Goal: Task Accomplishment & Management: Manage account settings

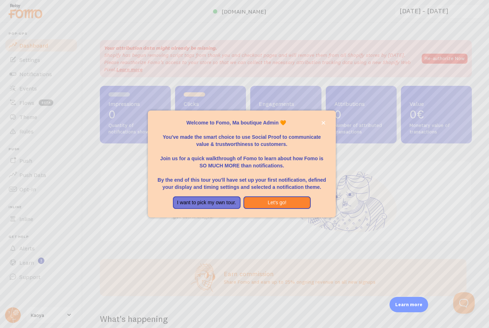
click at [68, 315] on div at bounding box center [244, 164] width 489 height 328
click at [69, 314] on div at bounding box center [244, 164] width 489 height 328
click at [258, 209] on button "Let's go!" at bounding box center [277, 202] width 68 height 13
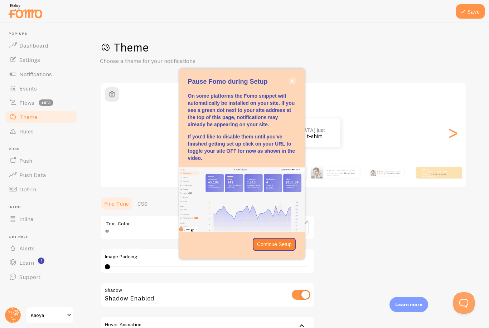
click at [292, 83] on icon "close," at bounding box center [292, 81] width 4 height 4
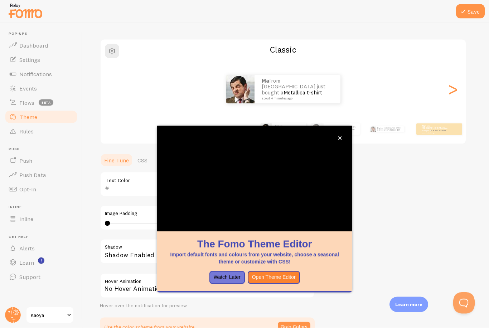
scroll to position [16, 0]
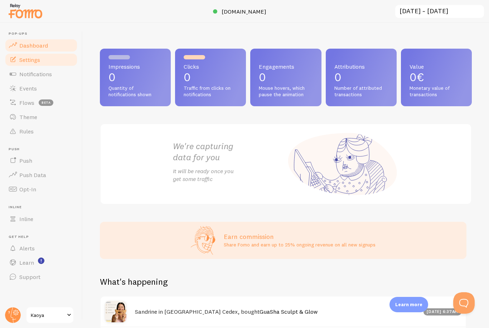
click at [38, 56] on span "Settings" at bounding box center [29, 59] width 21 height 7
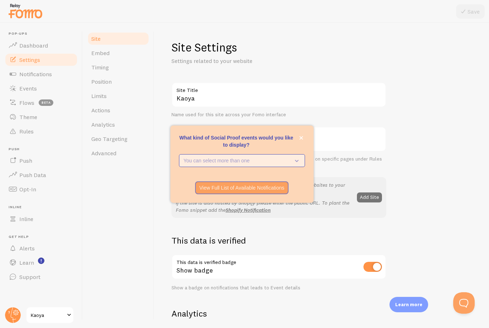
click at [302, 167] on button "You can select more than one" at bounding box center [242, 160] width 126 height 13
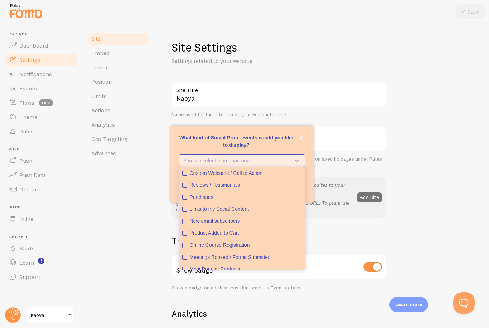
click at [301, 167] on button "You can select more than one" at bounding box center [242, 160] width 126 height 13
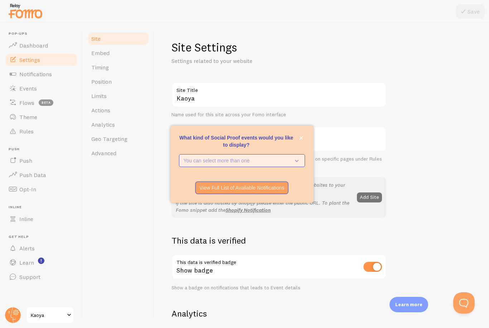
click at [301, 167] on button "You can select more than one" at bounding box center [242, 160] width 126 height 13
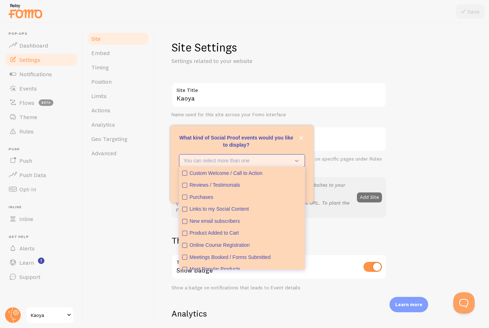
click at [301, 167] on button "You can select more than one" at bounding box center [242, 160] width 126 height 13
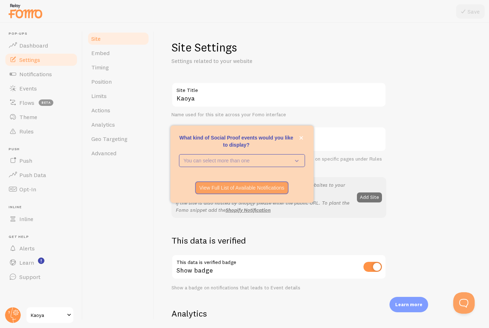
click at [122, 197] on div "Site Embed Timing Position Limits Actions Analytics Geo Targeting Advanced" at bounding box center [119, 175] width 72 height 305
click at [103, 67] on span "Timing" at bounding box center [100, 67] width 18 height 7
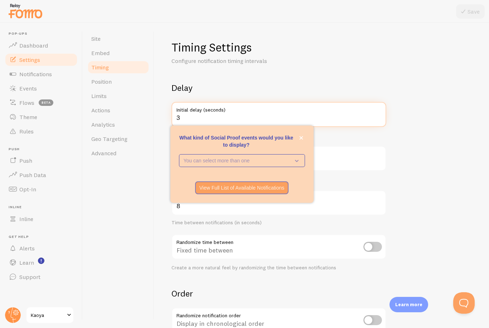
click at [187, 117] on input "3" at bounding box center [278, 114] width 215 height 25
click at [410, 168] on form "Delay 10 Initial delay (seconds) Time before the first notification appears (in…" at bounding box center [321, 235] width 300 height 307
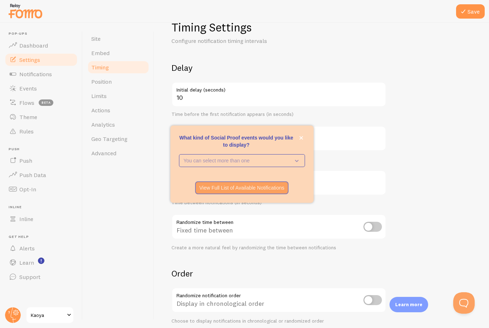
scroll to position [34, 0]
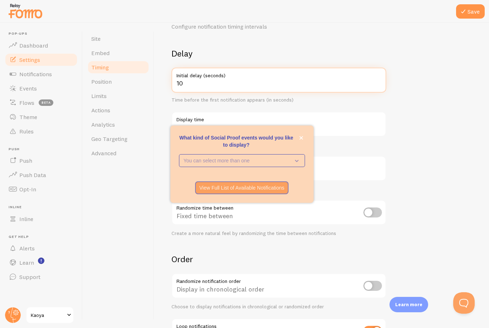
click at [203, 86] on input "10" at bounding box center [278, 80] width 215 height 25
type input "1"
type input "4"
click at [435, 141] on form "Delay 4 Initial delay (seconds) Time before the first notification appears (in …" at bounding box center [321, 201] width 300 height 307
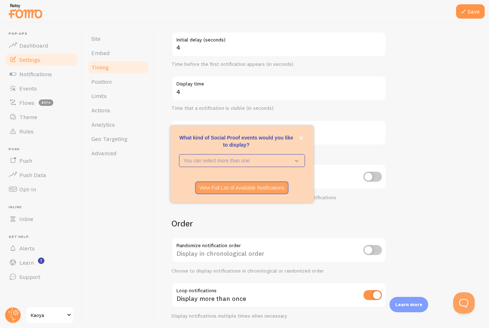
scroll to position [70, 0]
click at [194, 136] on input "8" at bounding box center [278, 132] width 215 height 25
type input "10"
click at [418, 168] on form "Delay 4 Initial delay (seconds) Time before the first notification appears (in …" at bounding box center [321, 165] width 300 height 307
click at [465, 11] on icon at bounding box center [463, 11] width 9 height 9
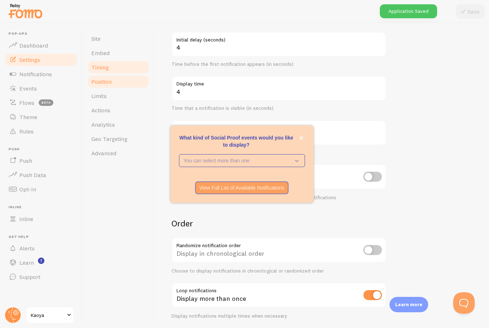
click at [101, 78] on span "Position" at bounding box center [101, 81] width 20 height 7
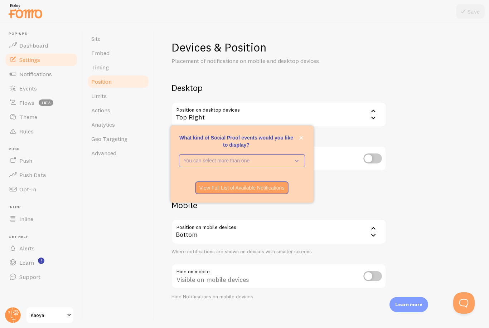
click at [374, 237] on icon at bounding box center [373, 235] width 9 height 9
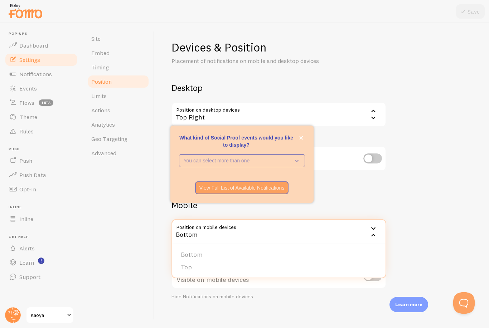
click at [418, 162] on div "Devices & Position Placement of notifications on mobile and desktop devices Des…" at bounding box center [321, 170] width 300 height 260
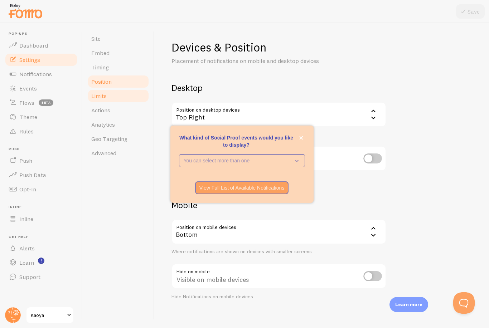
click at [105, 99] on span "Limits" at bounding box center [98, 95] width 15 height 7
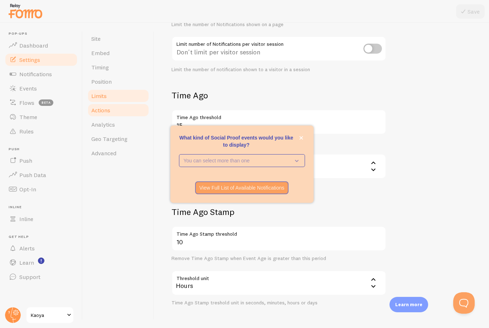
click at [107, 112] on span "Actions" at bounding box center [100, 110] width 19 height 7
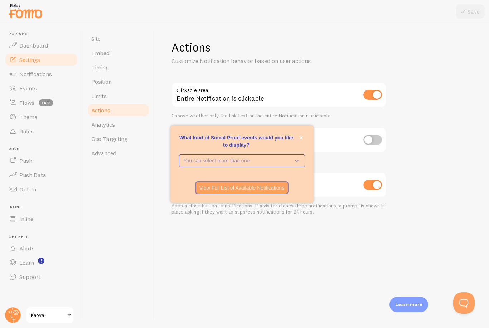
scroll to position [23, 0]
click at [375, 90] on input "checkbox" at bounding box center [372, 95] width 19 height 10
checkbox input "false"
click at [475, 14] on button "Save" at bounding box center [470, 11] width 29 height 14
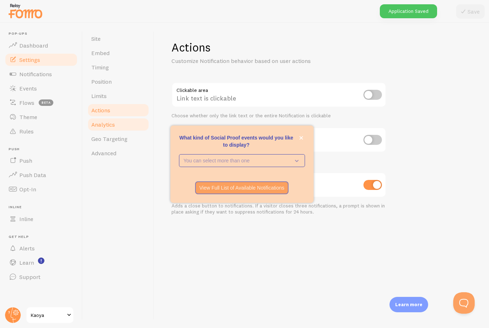
click at [111, 121] on span "Analytics" at bounding box center [103, 124] width 24 height 7
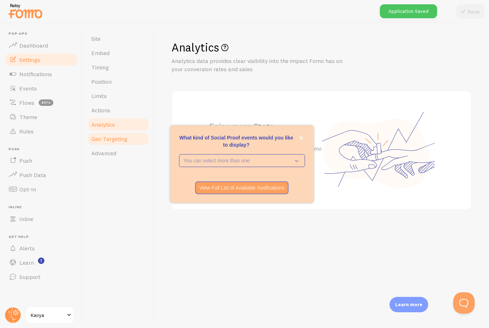
click at [118, 141] on span "Geo Targeting" at bounding box center [109, 138] width 36 height 7
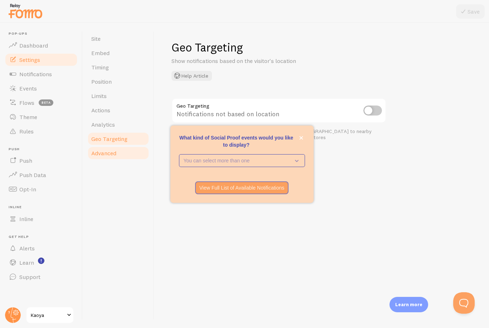
click at [113, 156] on span "Advanced" at bounding box center [103, 153] width 25 height 7
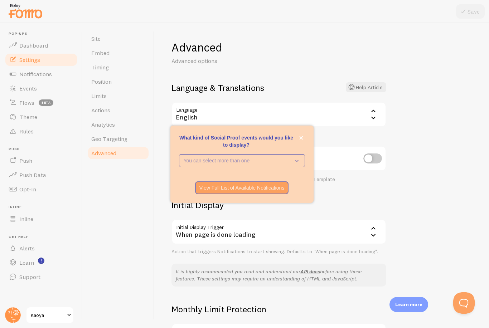
click at [374, 116] on icon at bounding box center [373, 117] width 9 height 9
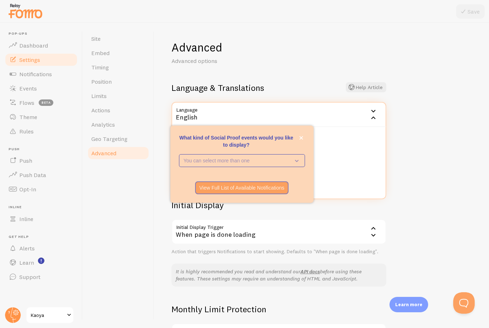
scroll to position [97, 0]
click at [193, 149] on p "What kind of Social Proof events would you like to display?" at bounding box center [242, 141] width 126 height 14
click at [195, 132] on li "French" at bounding box center [278, 133] width 213 height 13
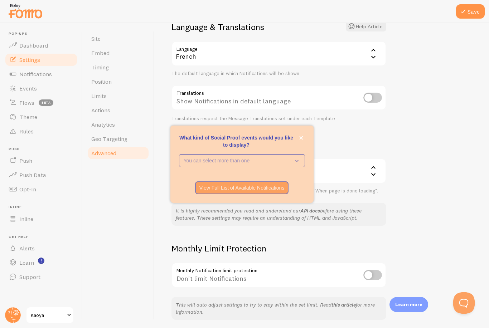
scroll to position [60, 0]
click at [472, 35] on div "Advanced Advanced options Language & Translations Help Article Language fr Fren…" at bounding box center [321, 175] width 335 height 305
click at [466, 37] on div "Advanced Advanced options Language & Translations Help Article Language fr Fren…" at bounding box center [321, 175] width 335 height 305
click at [470, 10] on button "Save" at bounding box center [470, 11] width 29 height 14
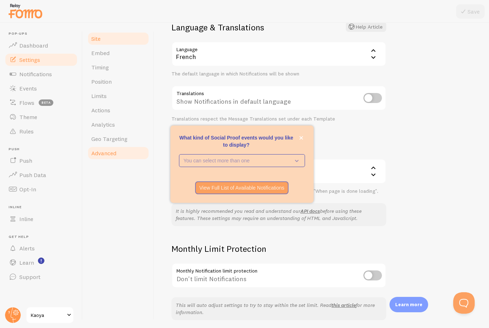
click at [102, 40] on link "Site" at bounding box center [118, 38] width 63 height 14
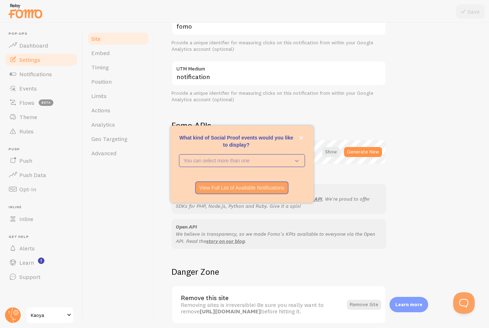
scroll to position [317, 0]
click at [102, 53] on span "Embed" at bounding box center [100, 52] width 18 height 7
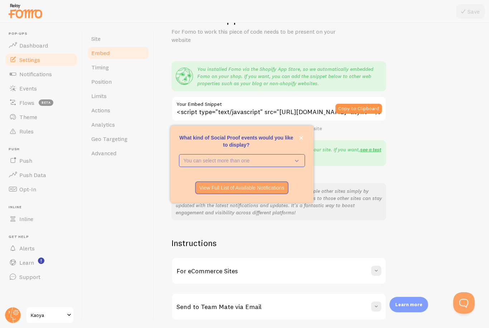
scroll to position [23, 0]
click at [106, 64] on span "Timing" at bounding box center [100, 67] width 18 height 7
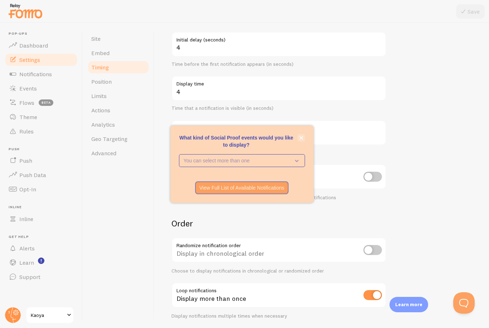
click at [301, 140] on icon "close," at bounding box center [301, 138] width 4 height 4
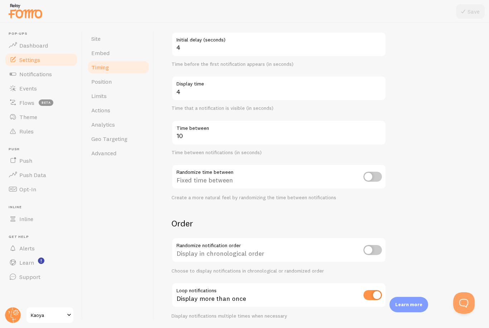
scroll to position [23, 0]
click at [106, 78] on span "Position" at bounding box center [101, 81] width 20 height 7
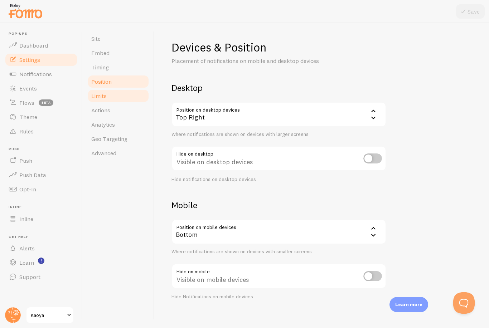
click at [102, 99] on span "Limits" at bounding box center [98, 95] width 15 height 7
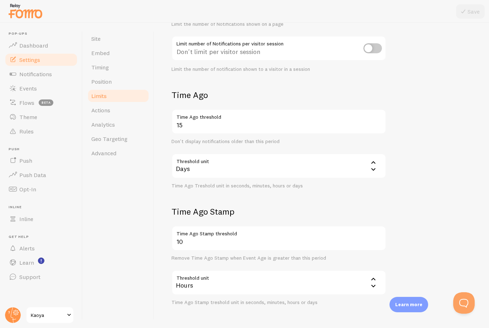
scroll to position [110, 0]
click at [108, 111] on span "Actions" at bounding box center [100, 110] width 19 height 7
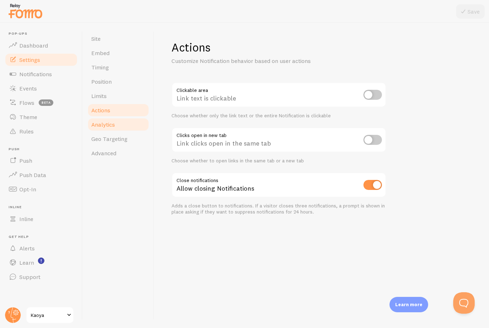
click at [107, 129] on link "Analytics" at bounding box center [118, 124] width 63 height 14
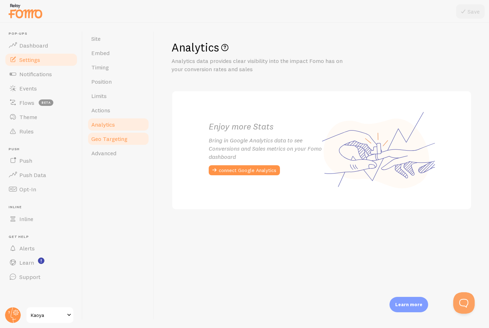
click at [112, 143] on link "Geo Targeting" at bounding box center [118, 139] width 63 height 14
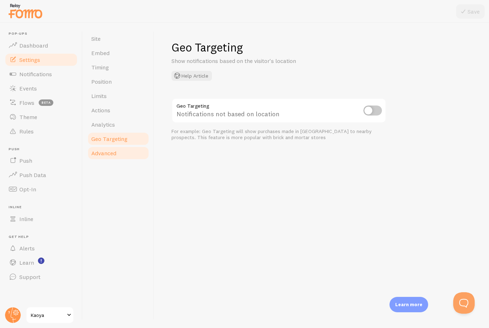
click at [104, 157] on link "Advanced" at bounding box center [118, 153] width 63 height 14
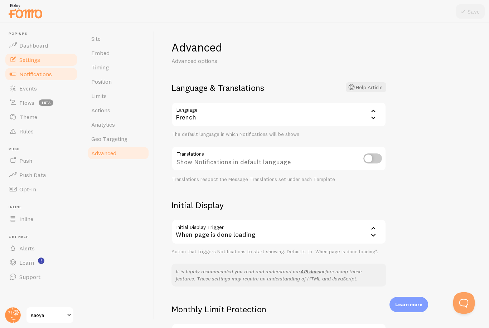
click at [50, 77] on span "Notifications" at bounding box center [35, 74] width 33 height 7
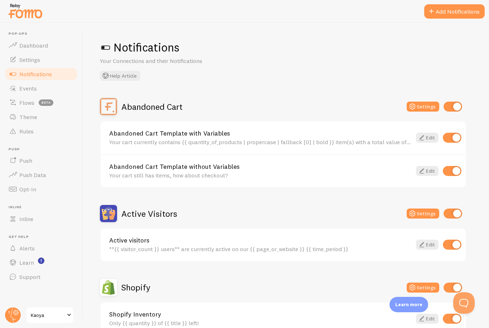
click at [456, 139] on input "checkbox" at bounding box center [452, 138] width 19 height 10
checkbox input "false"
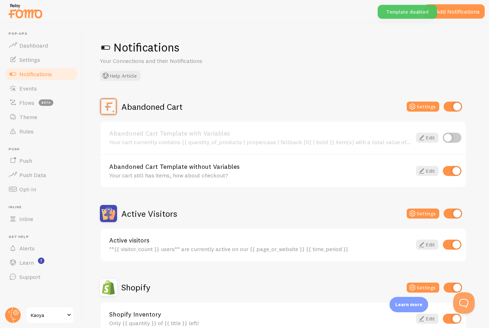
click at [453, 171] on input "checkbox" at bounding box center [452, 171] width 19 height 10
checkbox input "false"
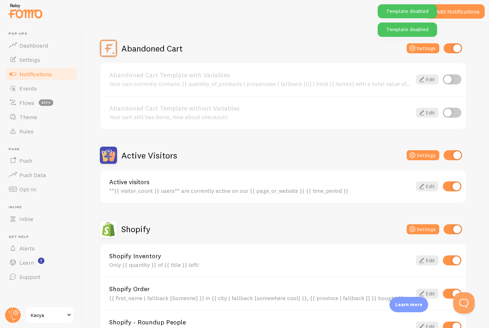
scroll to position [58, 0]
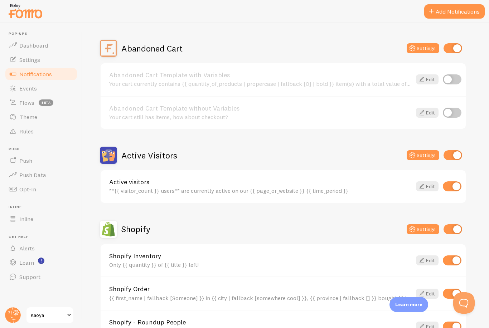
click at [455, 189] on input "checkbox" at bounding box center [452, 186] width 19 height 10
checkbox input "false"
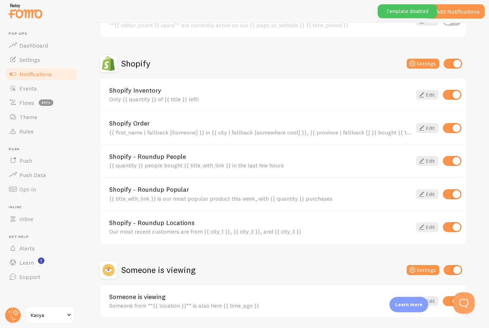
scroll to position [223, 0]
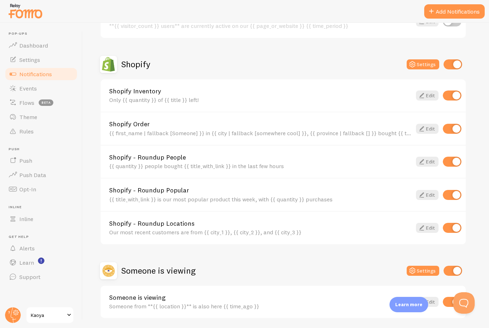
click at [455, 230] on input "checkbox" at bounding box center [452, 228] width 19 height 10
checkbox input "false"
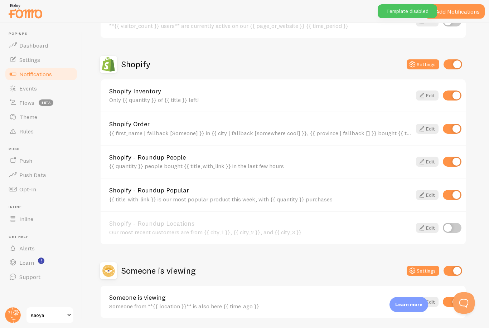
click at [455, 193] on input "checkbox" at bounding box center [452, 195] width 19 height 10
checkbox input "false"
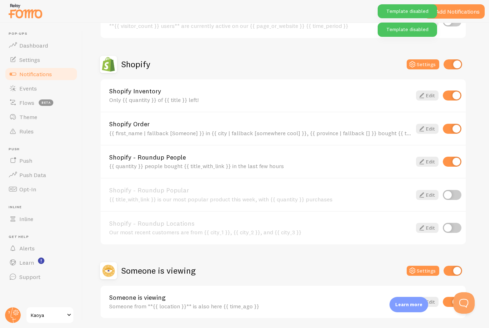
click at [456, 161] on input "checkbox" at bounding box center [452, 162] width 19 height 10
checkbox input "false"
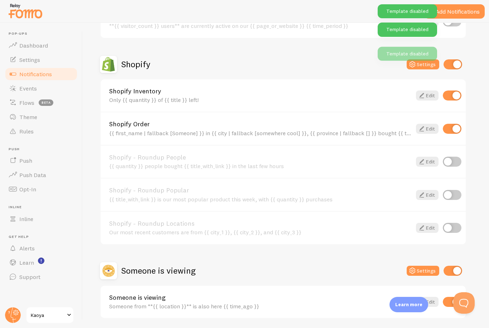
click at [455, 127] on input "checkbox" at bounding box center [452, 129] width 19 height 10
checkbox input "false"
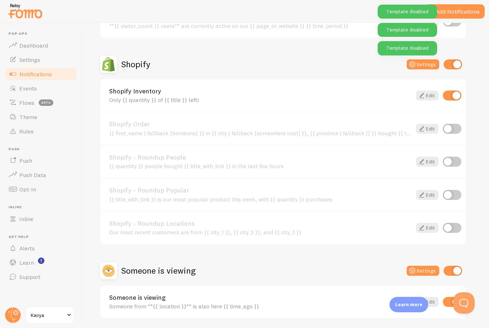
click at [454, 94] on input "checkbox" at bounding box center [452, 96] width 19 height 10
checkbox input "false"
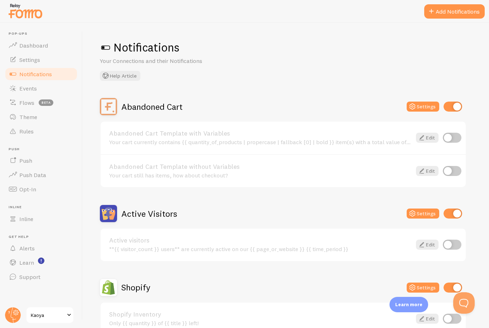
scroll to position [0, 0]
click at [462, 107] on input "checkbox" at bounding box center [452, 107] width 19 height 10
checkbox input "false"
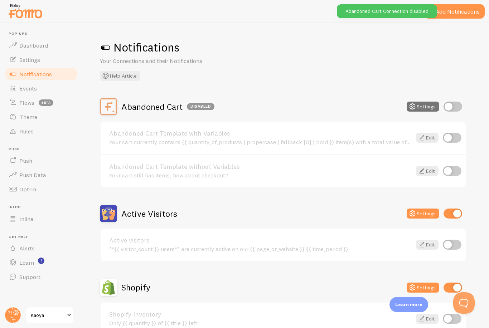
click at [458, 215] on input "checkbox" at bounding box center [452, 214] width 19 height 10
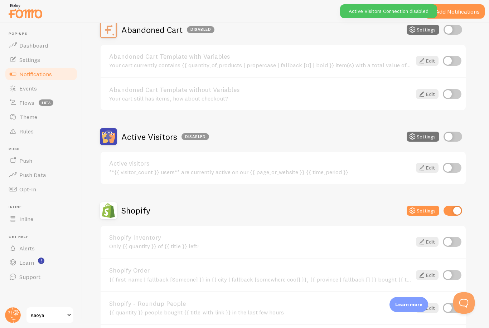
scroll to position [77, 0]
click at [452, 138] on input "checkbox" at bounding box center [452, 137] width 19 height 10
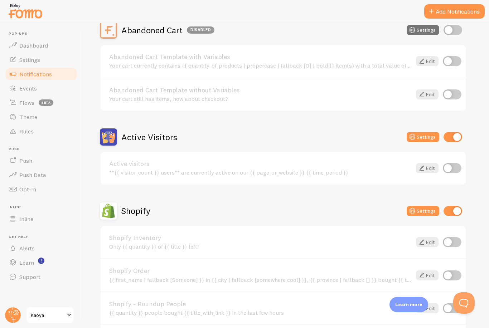
click at [457, 139] on input "checkbox" at bounding box center [452, 137] width 19 height 10
checkbox input "false"
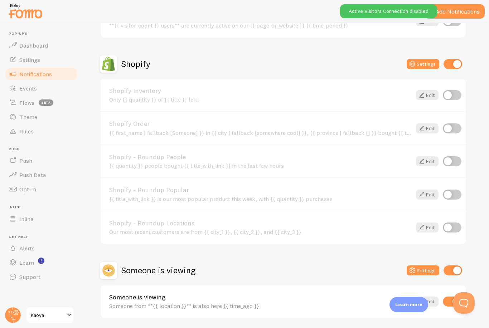
scroll to position [223, 0]
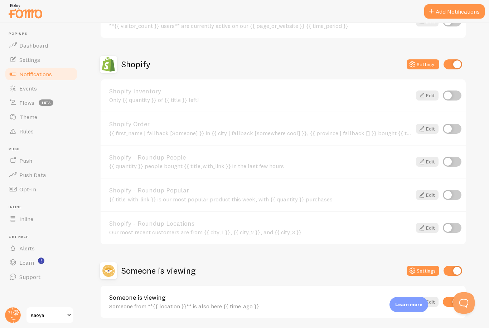
click at [428, 302] on div "Learn more" at bounding box center [408, 304] width 39 height 15
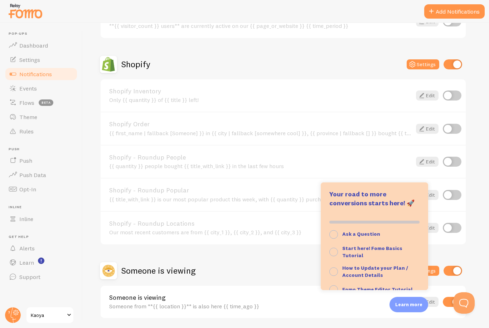
click at [286, 259] on div "Abandoned Cart Disabled Settings Abandoned Cart Template with Variables Your ca…" at bounding box center [283, 97] width 367 height 444
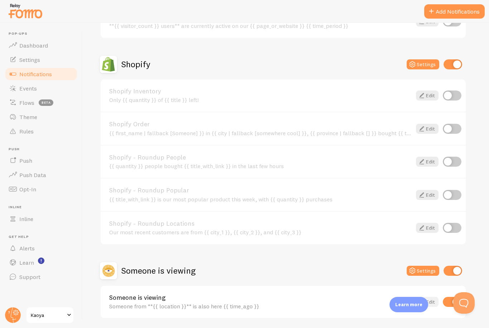
click at [429, 299] on link "Edit" at bounding box center [427, 302] width 23 height 10
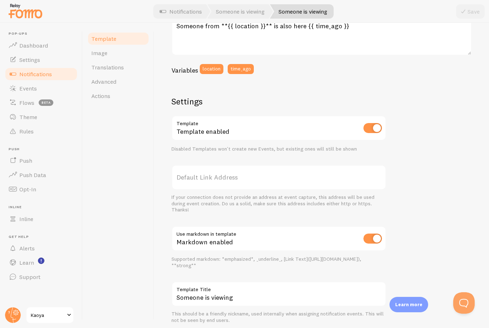
scroll to position [163, 0]
click at [242, 300] on input "Someone is viewing" at bounding box center [278, 294] width 215 height 25
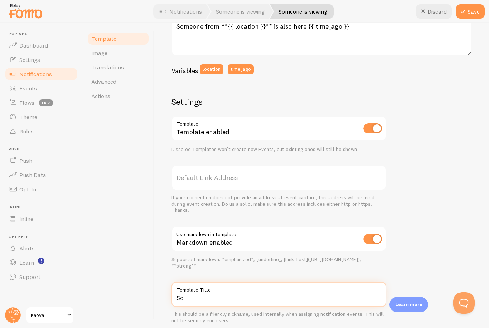
type input "S"
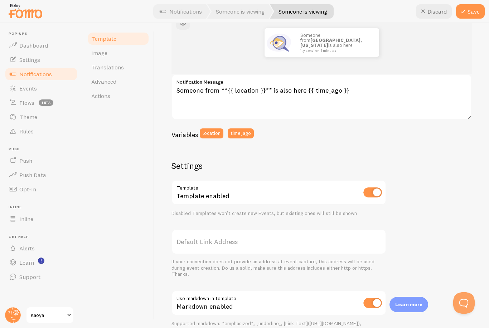
scroll to position [100, 0]
type input "Une cliente est en train d’acheter le pack rituel"
click at [474, 35] on div "Une cliente est en train d’acheter le pack rituel Compose your message using va…" at bounding box center [321, 175] width 335 height 305
click at [464, 39] on div "Someone from Manhattan, New York is also here il y a environ 4 minutes" at bounding box center [321, 41] width 300 height 63
click at [469, 33] on div "Someone from Manhattan, New York is also here il y a environ 4 minutes" at bounding box center [321, 41] width 300 height 63
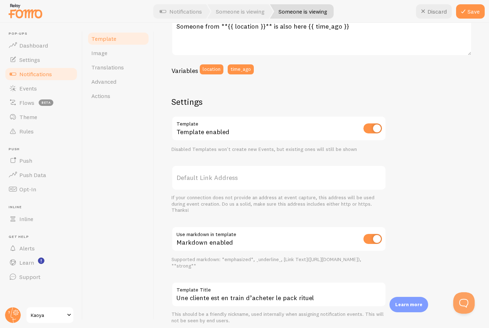
scroll to position [163, 0]
click at [462, 35] on textarea "Someone from **{{ location }}** is also here {{ time_ago }}" at bounding box center [321, 33] width 300 height 46
click at [475, 34] on div "Une cliente est en train d’acheter le pack rituel Compose your message using va…" at bounding box center [321, 175] width 335 height 305
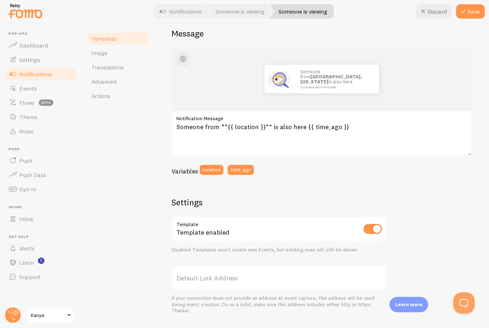
scroll to position [60, 0]
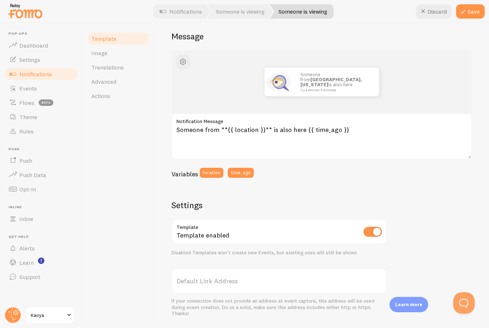
click at [476, 36] on div "Une cliente est en train d’acheter le pack rituel Compose your message using va…" at bounding box center [321, 175] width 335 height 305
click at [474, 36] on div "Une cliente est en train d’acheter le pack rituel Compose your message using va…" at bounding box center [321, 175] width 335 height 305
click at [103, 55] on span "Image" at bounding box center [99, 52] width 16 height 7
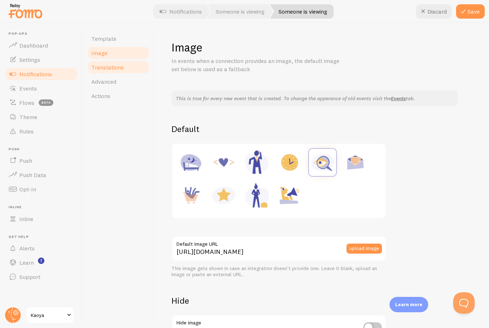
click at [114, 67] on span "Translations" at bounding box center [107, 67] width 33 height 7
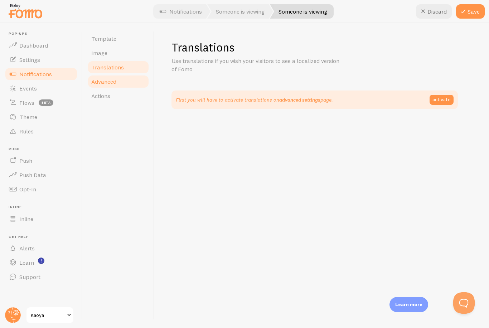
click at [112, 85] on span "Advanced" at bounding box center [103, 81] width 25 height 7
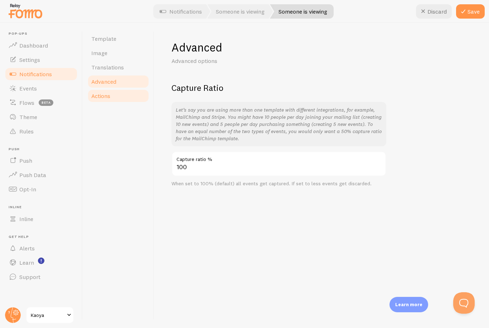
click at [109, 97] on span "Actions" at bounding box center [100, 95] width 19 height 7
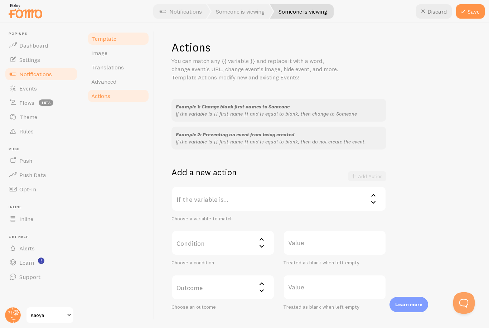
click at [107, 42] on span "Template" at bounding box center [103, 38] width 25 height 7
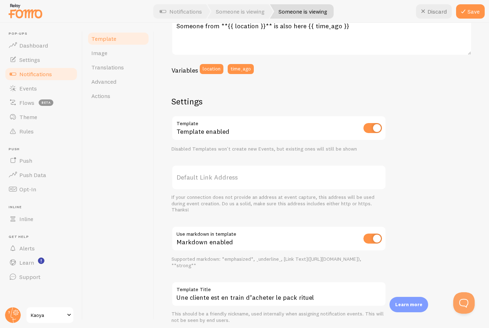
scroll to position [163, 0]
click at [479, 34] on div "Une cliente est en train d’acheter le pack rituel Compose your message using va…" at bounding box center [321, 175] width 335 height 305
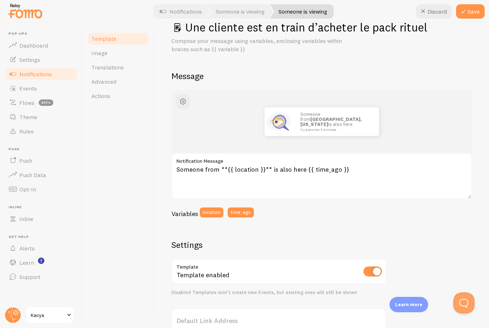
scroll to position [0, 0]
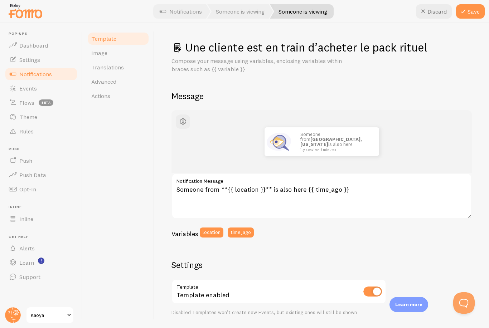
click at [463, 36] on div "Une cliente est en train d’acheter le pack rituel Compose your message using va…" at bounding box center [321, 175] width 335 height 305
click at [462, 13] on icon at bounding box center [463, 11] width 9 height 9
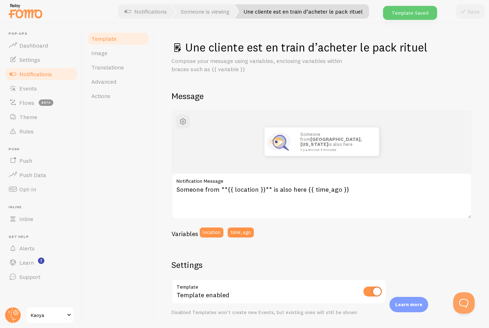
click at [464, 14] on div "Save" at bounding box center [470, 11] width 29 height 14
click at [45, 75] on span "Notifications" at bounding box center [35, 74] width 33 height 7
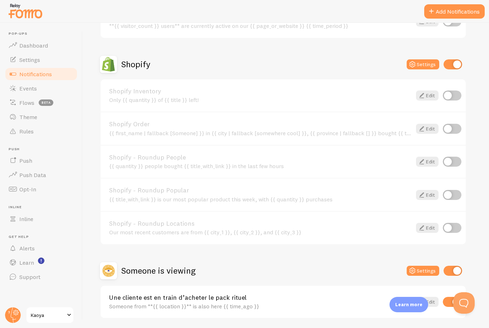
scroll to position [23, 0]
click at [454, 266] on input "checkbox" at bounding box center [452, 271] width 19 height 10
checkbox input "false"
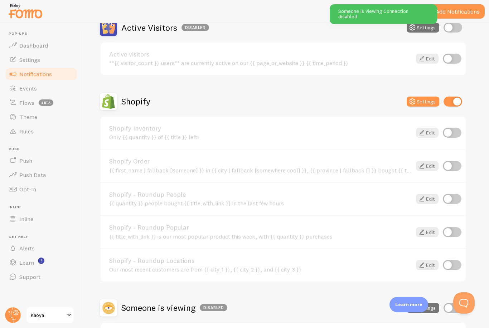
scroll to position [175, 0]
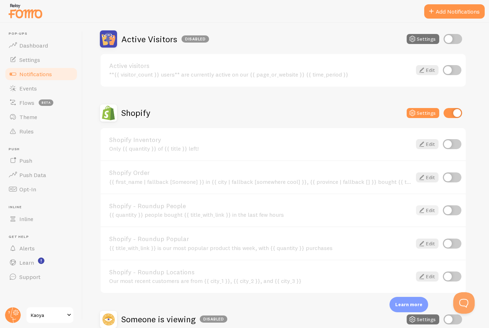
click at [424, 206] on icon at bounding box center [421, 210] width 9 height 9
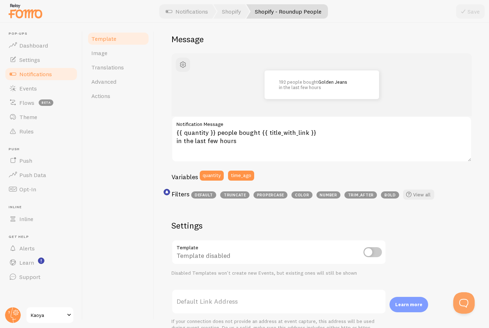
scroll to position [57, 0]
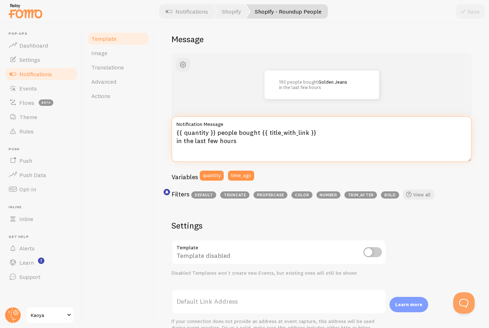
click at [207, 130] on textarea "{{ quantity }} people bought {{ title_with_link }} in the last few hours" at bounding box center [321, 139] width 300 height 46
drag, startPoint x: 207, startPoint y: 131, endPoint x: 185, endPoint y: 132, distance: 22.6
click at [185, 132] on textarea "{{ quantity }} people bought {{ title_with_link }} in the last few hours" at bounding box center [321, 139] width 300 height 46
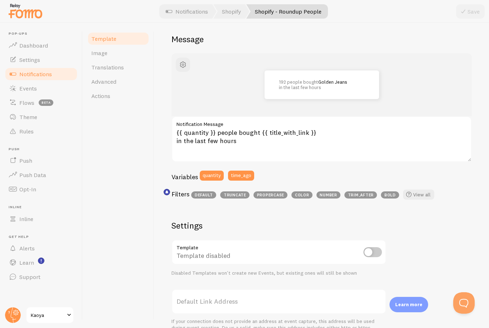
click at [139, 153] on div "Template Image Translations Advanced Actions" at bounding box center [119, 175] width 72 height 305
click at [44, 83] on link "Events" at bounding box center [41, 88] width 74 height 14
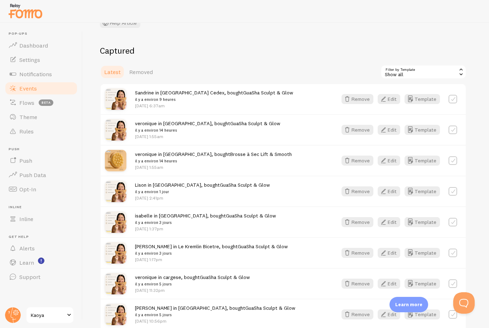
scroll to position [61, 0]
click at [391, 98] on button "Edit" at bounding box center [389, 99] width 23 height 10
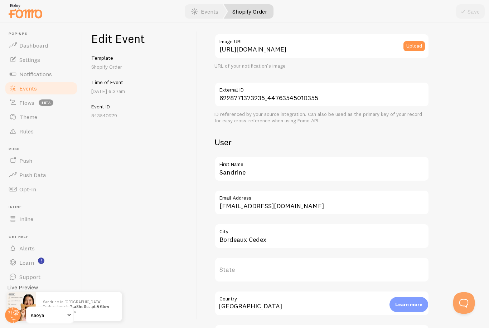
scroll to position [135, 0]
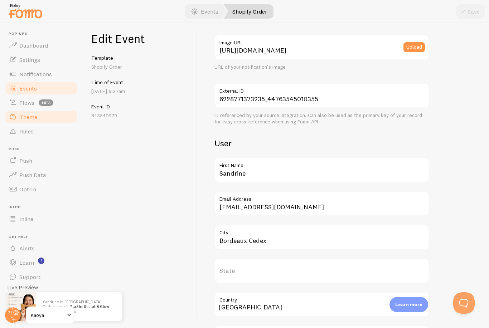
click at [27, 114] on span "Theme" at bounding box center [28, 116] width 18 height 7
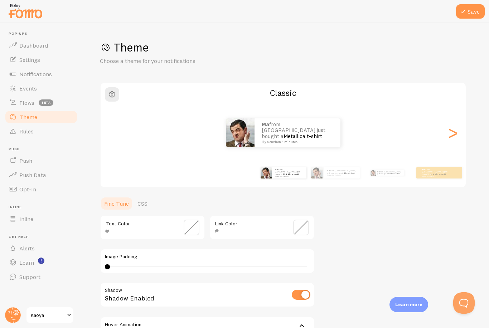
click at [284, 228] on input "text" at bounding box center [251, 231] width 65 height 9
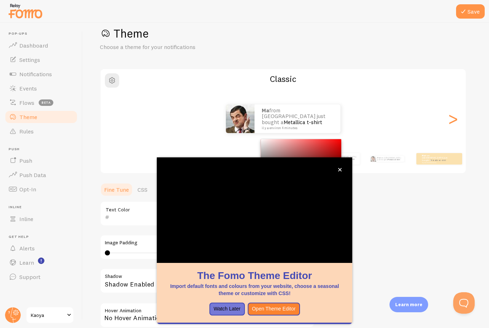
scroll to position [16, 0]
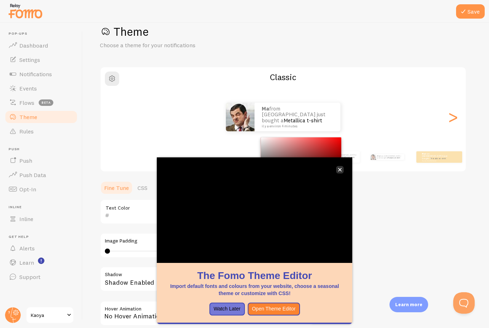
click at [341, 168] on icon "close," at bounding box center [340, 170] width 4 height 4
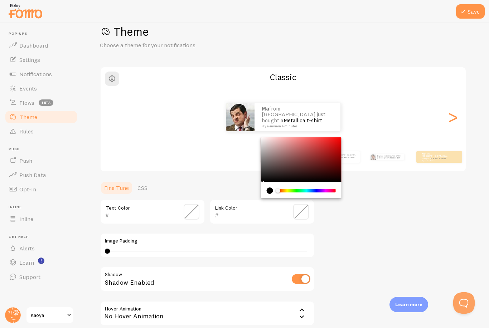
click at [378, 194] on div "Theme Choose a theme for your notifications Classic Ma from United Arab Emirate…" at bounding box center [286, 194] width 372 height 340
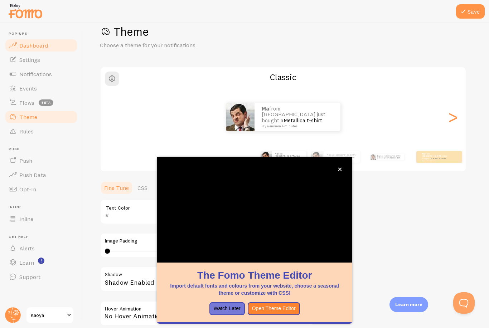
click at [39, 42] on span "Dashboard" at bounding box center [33, 45] width 29 height 7
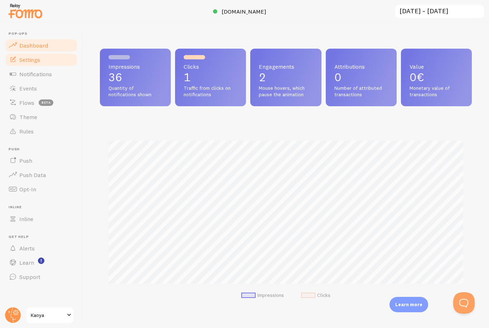
click at [36, 60] on span "Settings" at bounding box center [29, 59] width 21 height 7
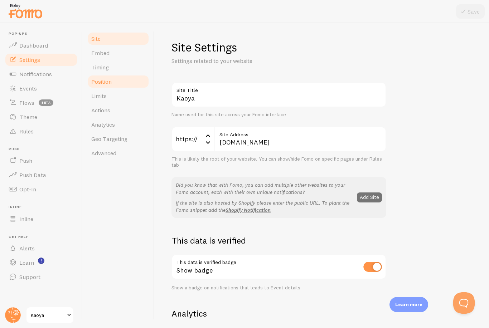
click at [112, 84] on span "Position" at bounding box center [101, 81] width 20 height 7
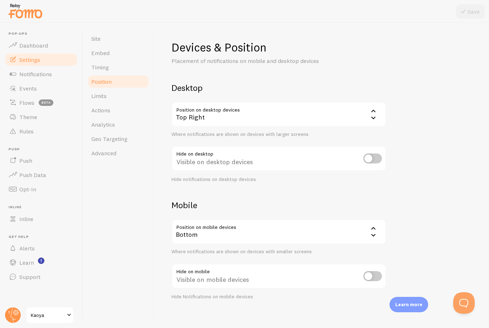
click at [373, 229] on icon at bounding box center [373, 228] width 9 height 9
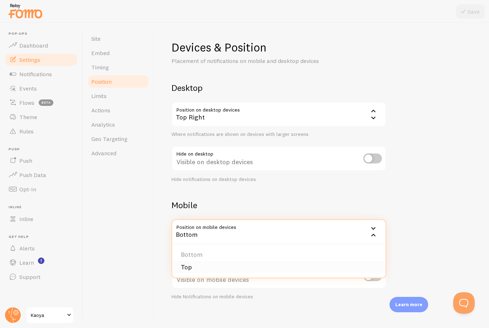
click at [191, 268] on li "Top" at bounding box center [278, 267] width 213 height 13
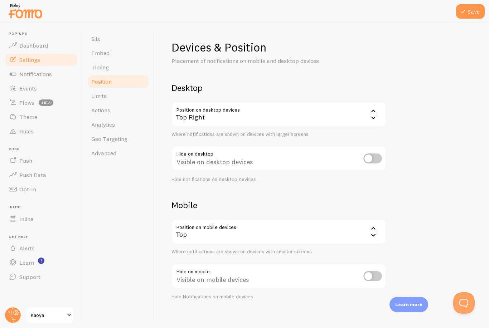
click at [475, 33] on div "Devices & Position Placement of notifications on mobile and desktop devices Des…" at bounding box center [321, 175] width 335 height 305
click at [469, 34] on div "Devices & Position Placement of notifications on mobile and desktop devices Des…" at bounding box center [321, 175] width 335 height 305
click at [462, 14] on icon at bounding box center [463, 11] width 9 height 9
